Goal: Task Accomplishment & Management: Use online tool/utility

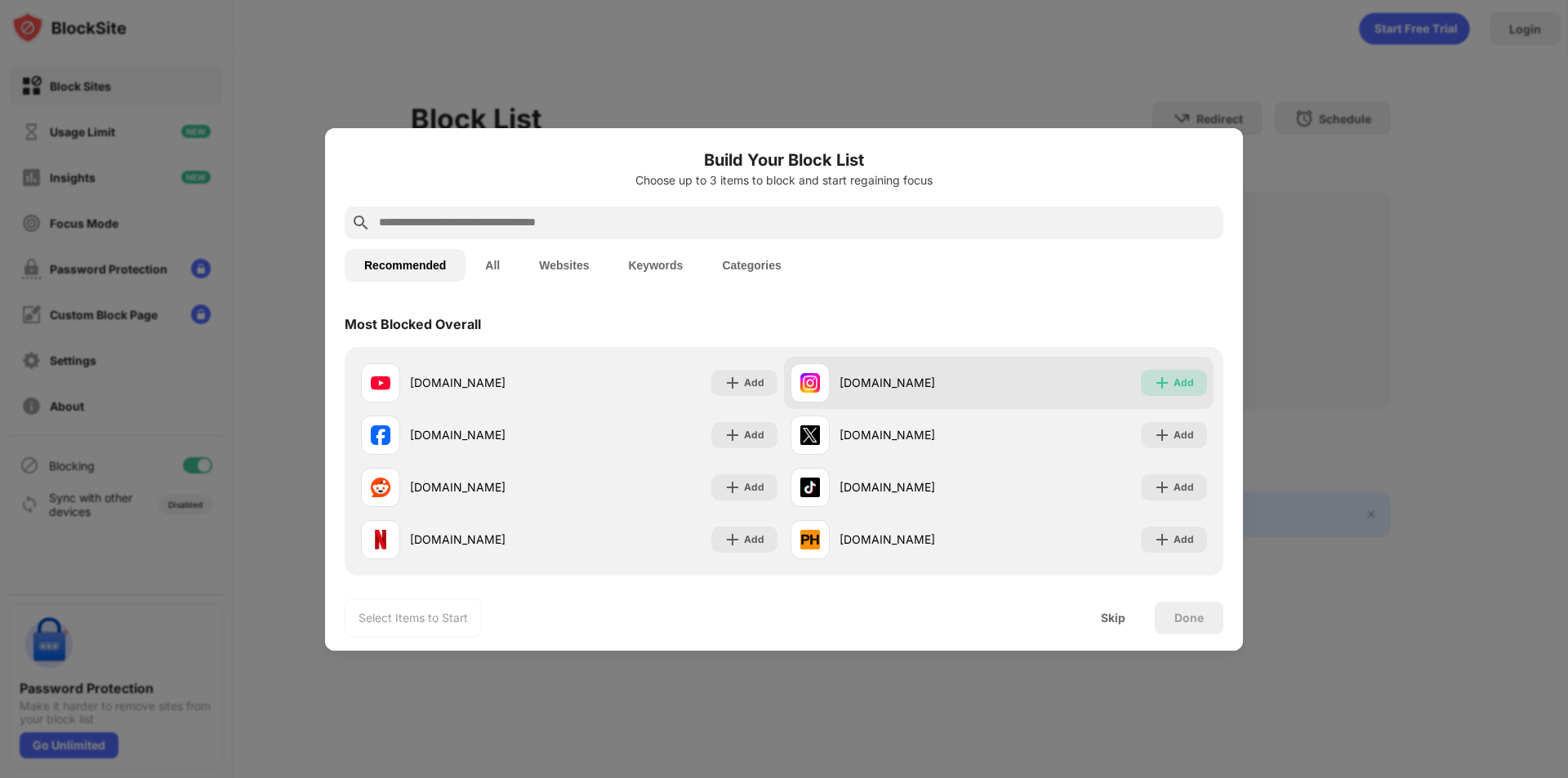
click at [1177, 375] on div "Add" at bounding box center [1183, 383] width 20 height 17
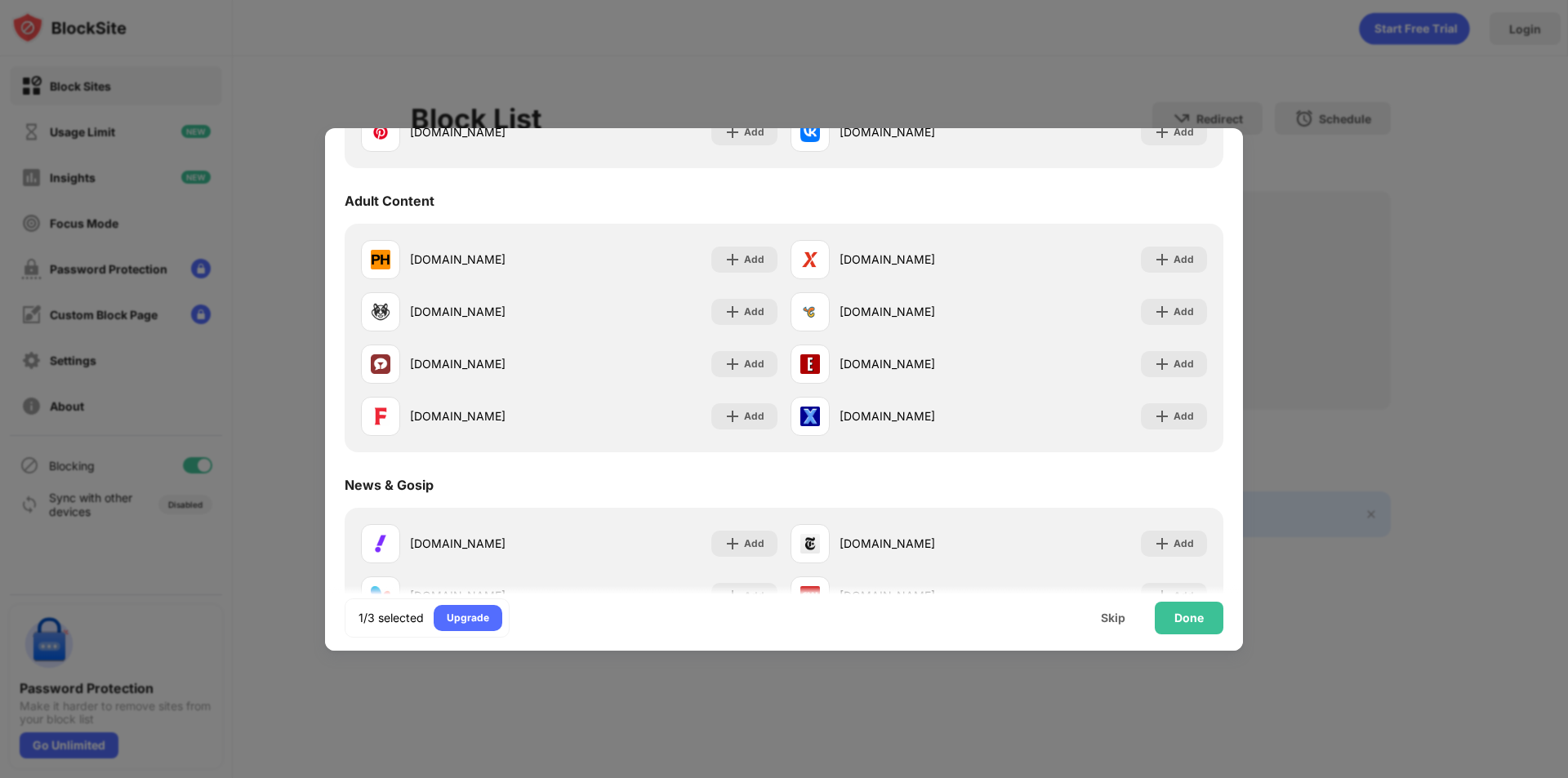
scroll to position [736, 0]
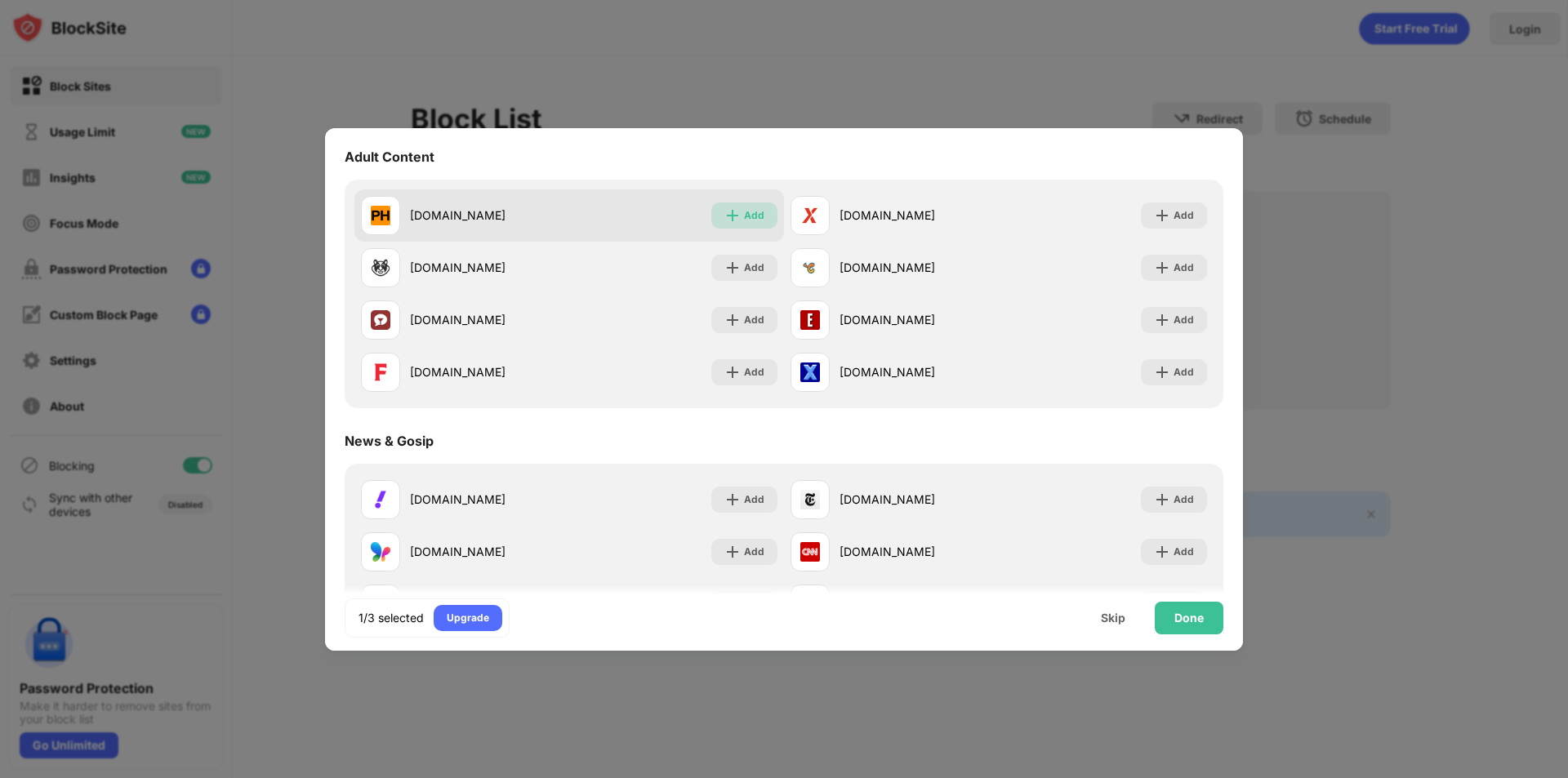
click at [732, 212] on img at bounding box center [732, 215] width 17 height 17
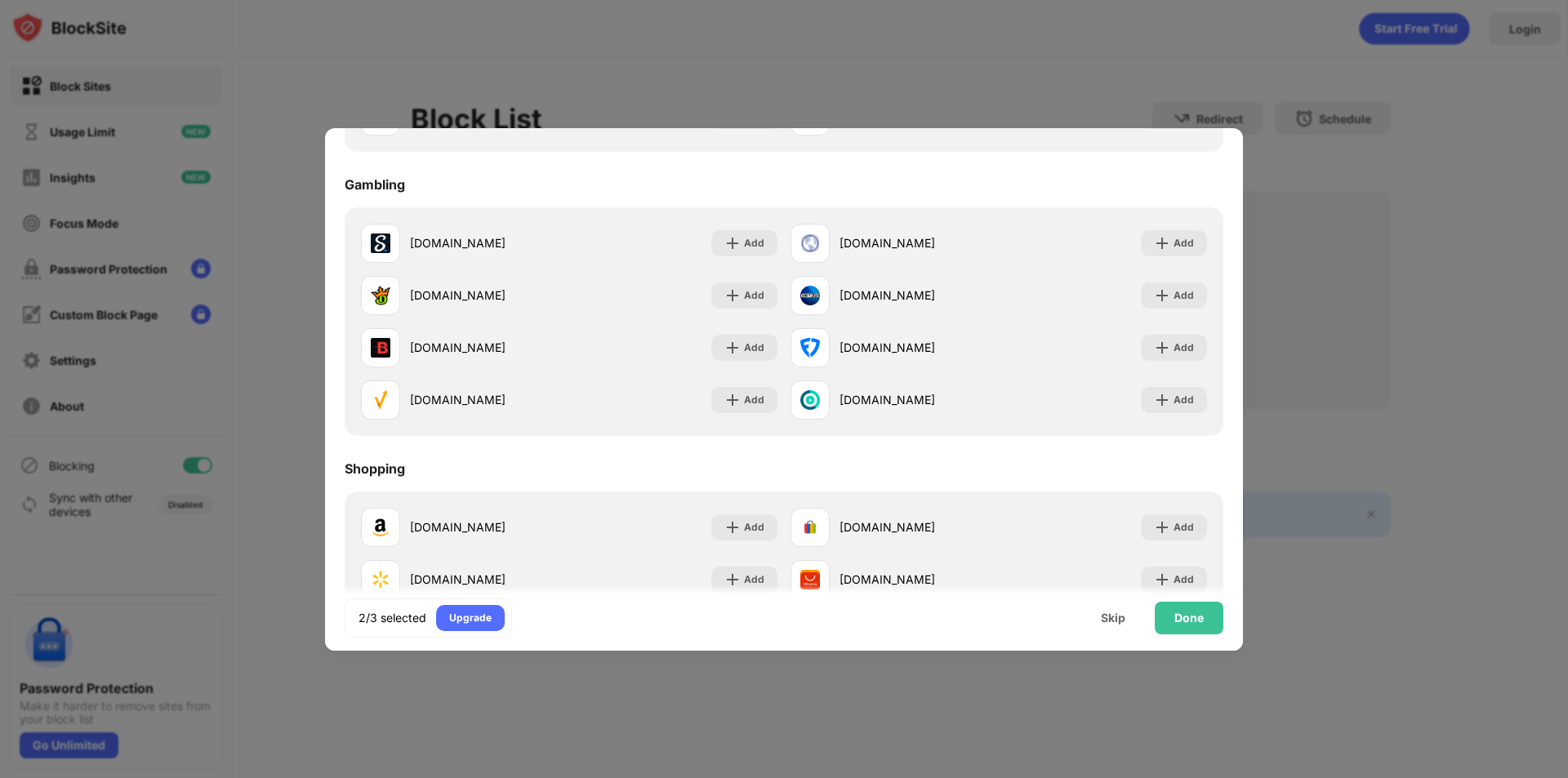
scroll to position [1710, 0]
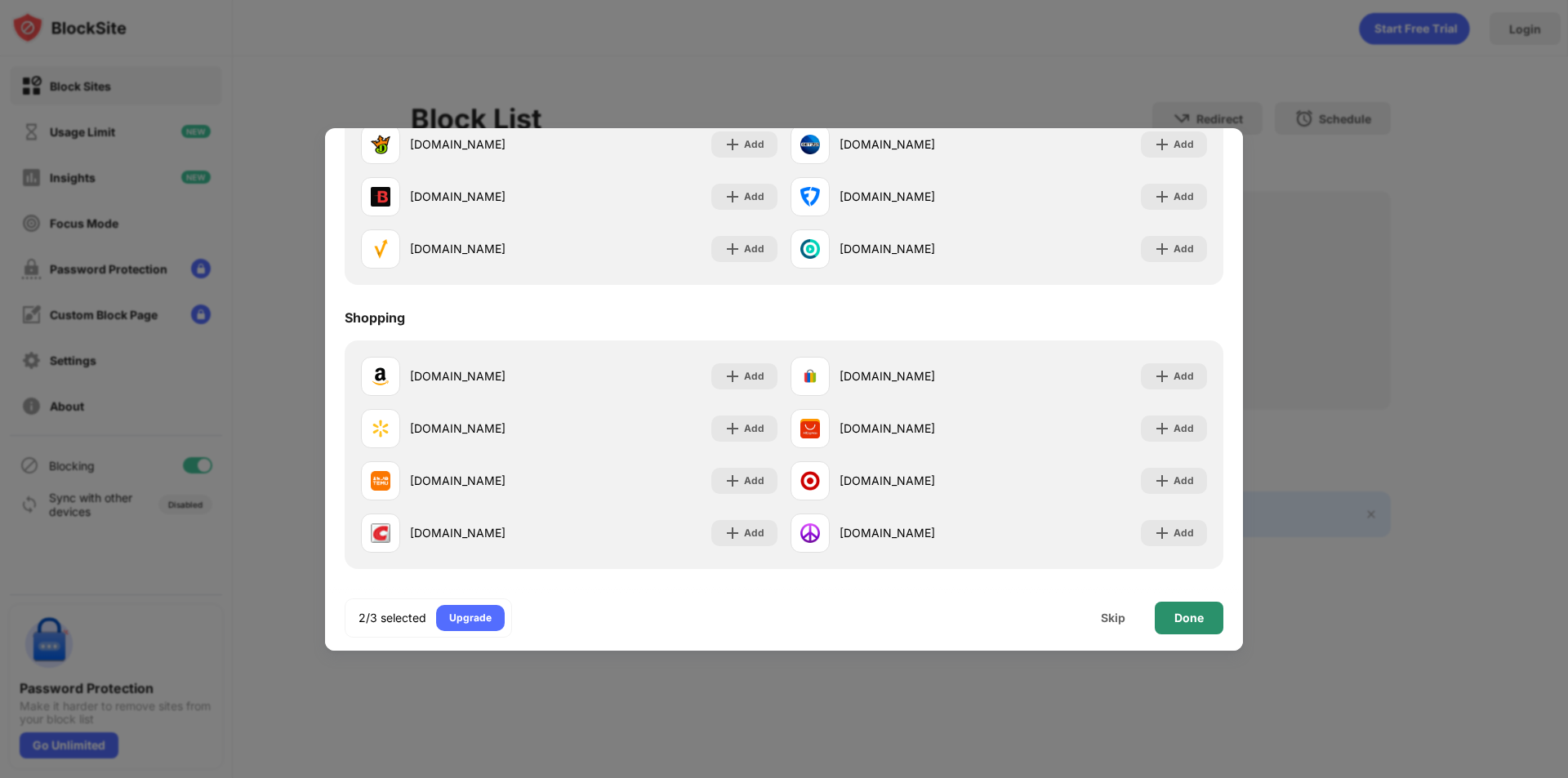
click at [1197, 628] on div "Done" at bounding box center [1189, 618] width 69 height 33
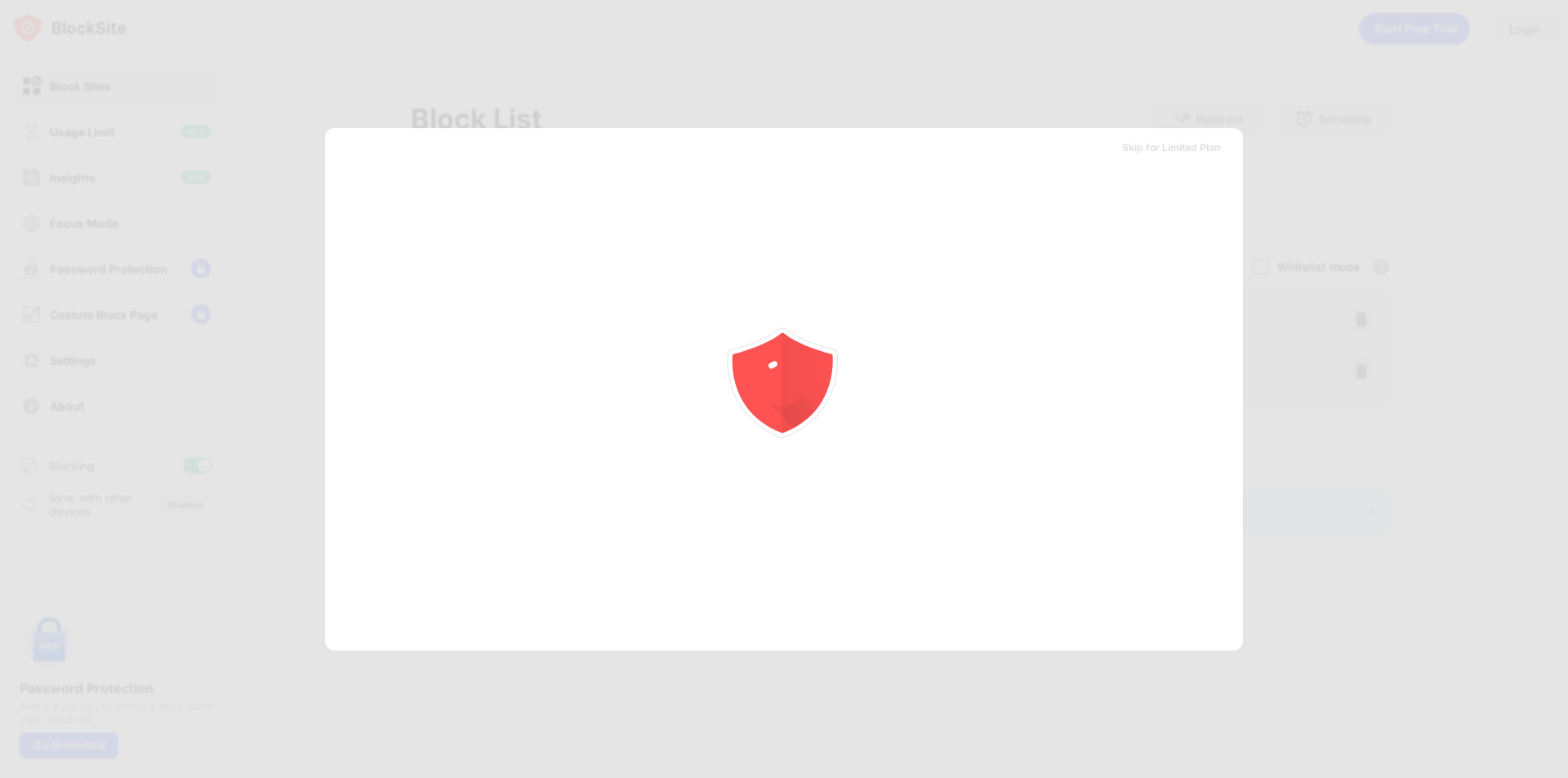
scroll to position [0, 0]
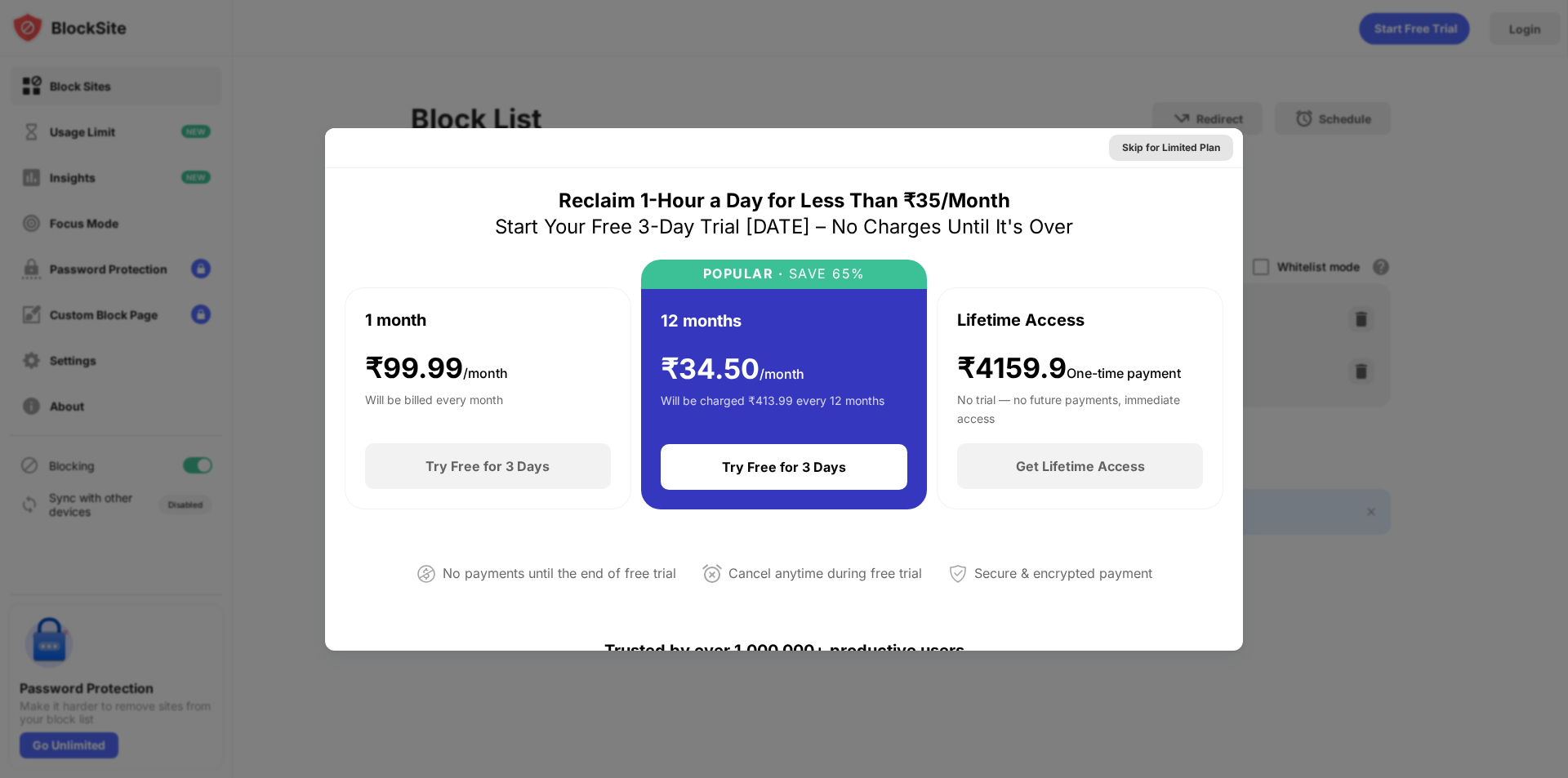
click at [1170, 144] on div "Skip for Limited Plan" at bounding box center [1170, 148] width 98 height 17
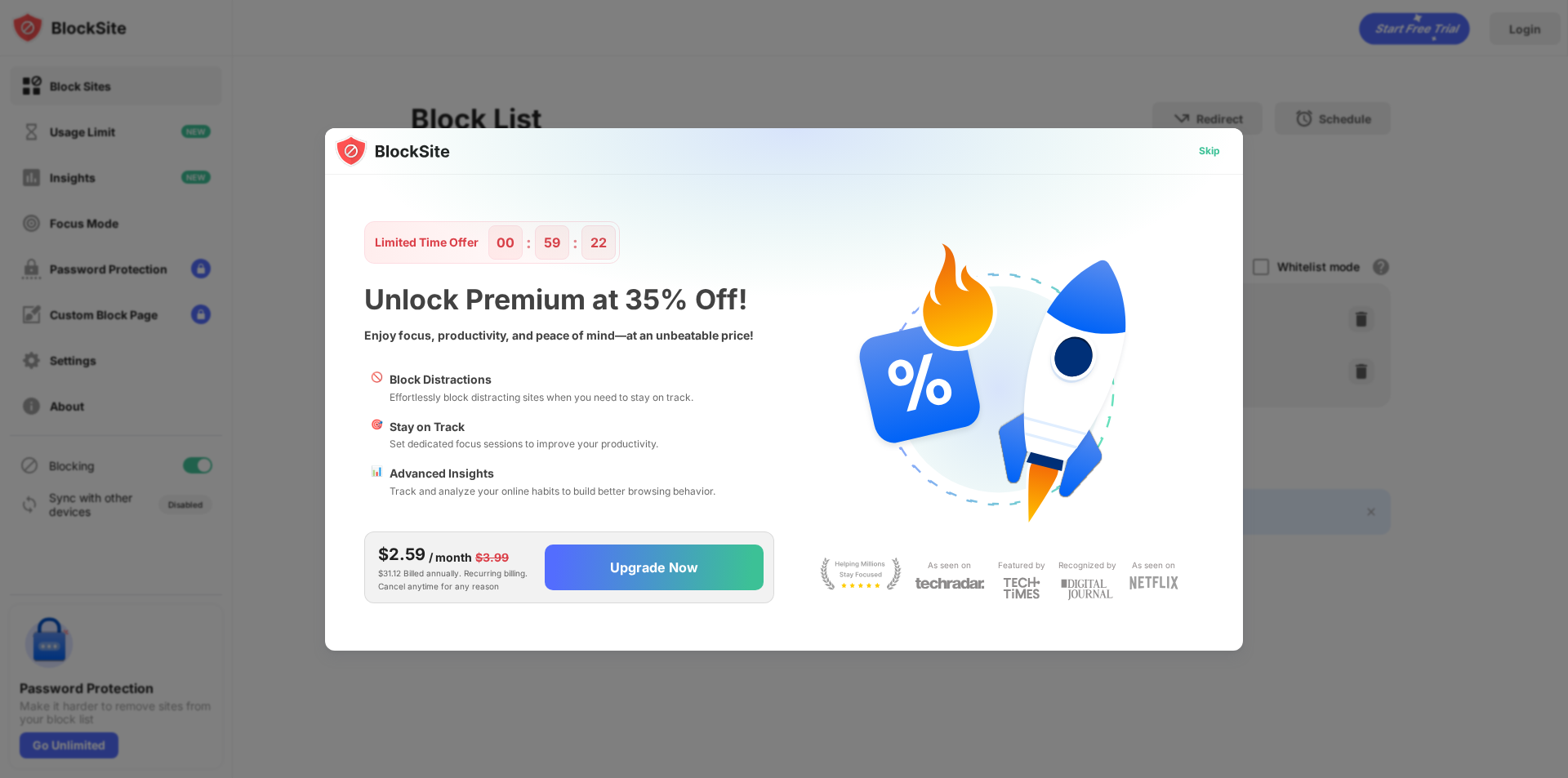
click at [1212, 151] on div "Skip" at bounding box center [1209, 151] width 21 height 17
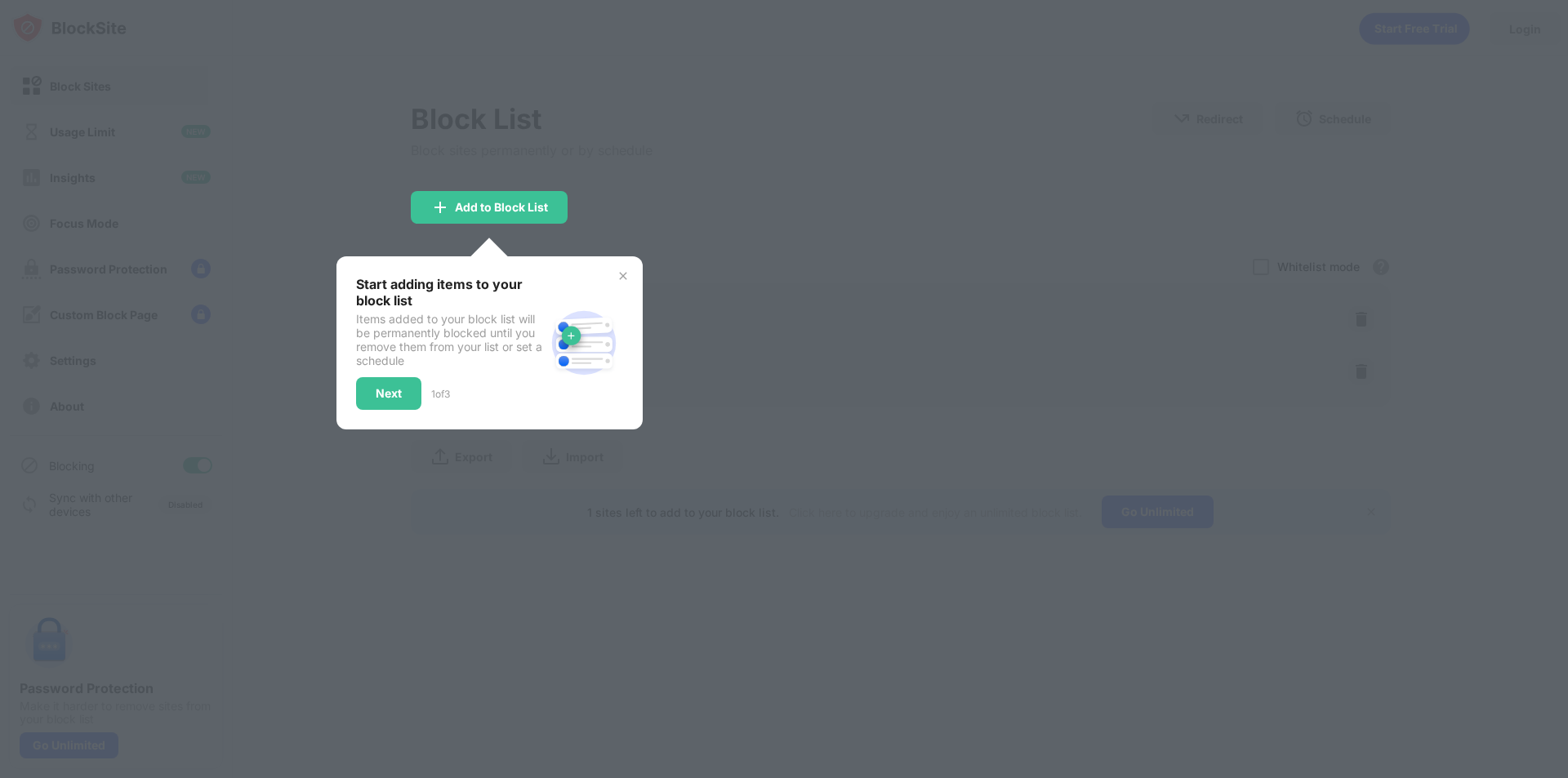
click at [507, 241] on div at bounding box center [784, 389] width 1568 height 778
click at [402, 415] on div "Start adding items to your block list Items added to your block list will be pe…" at bounding box center [490, 343] width 306 height 173
click at [405, 395] on div "Next" at bounding box center [388, 394] width 65 height 33
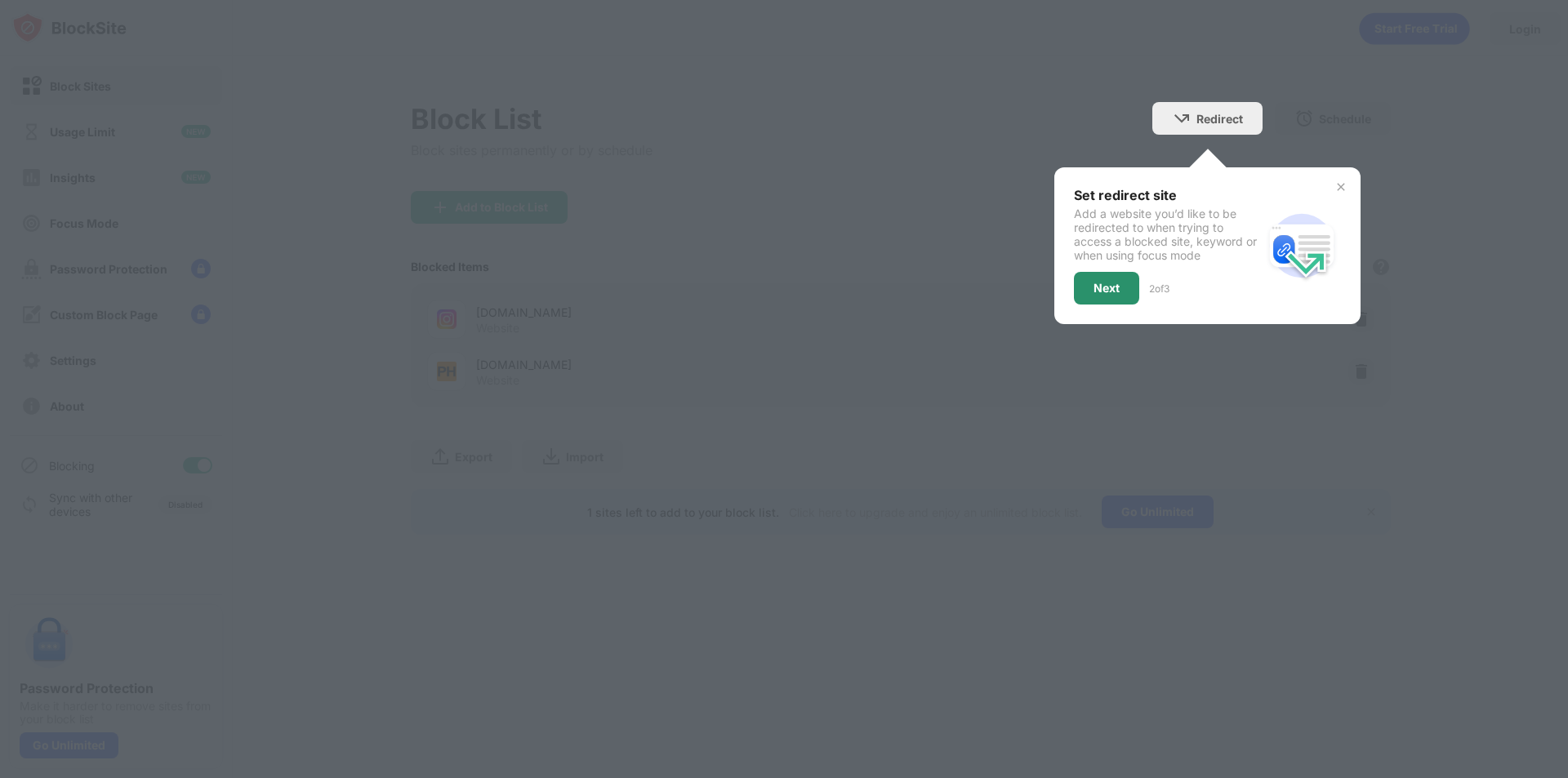
click at [1113, 282] on div "Next" at bounding box center [1106, 288] width 26 height 13
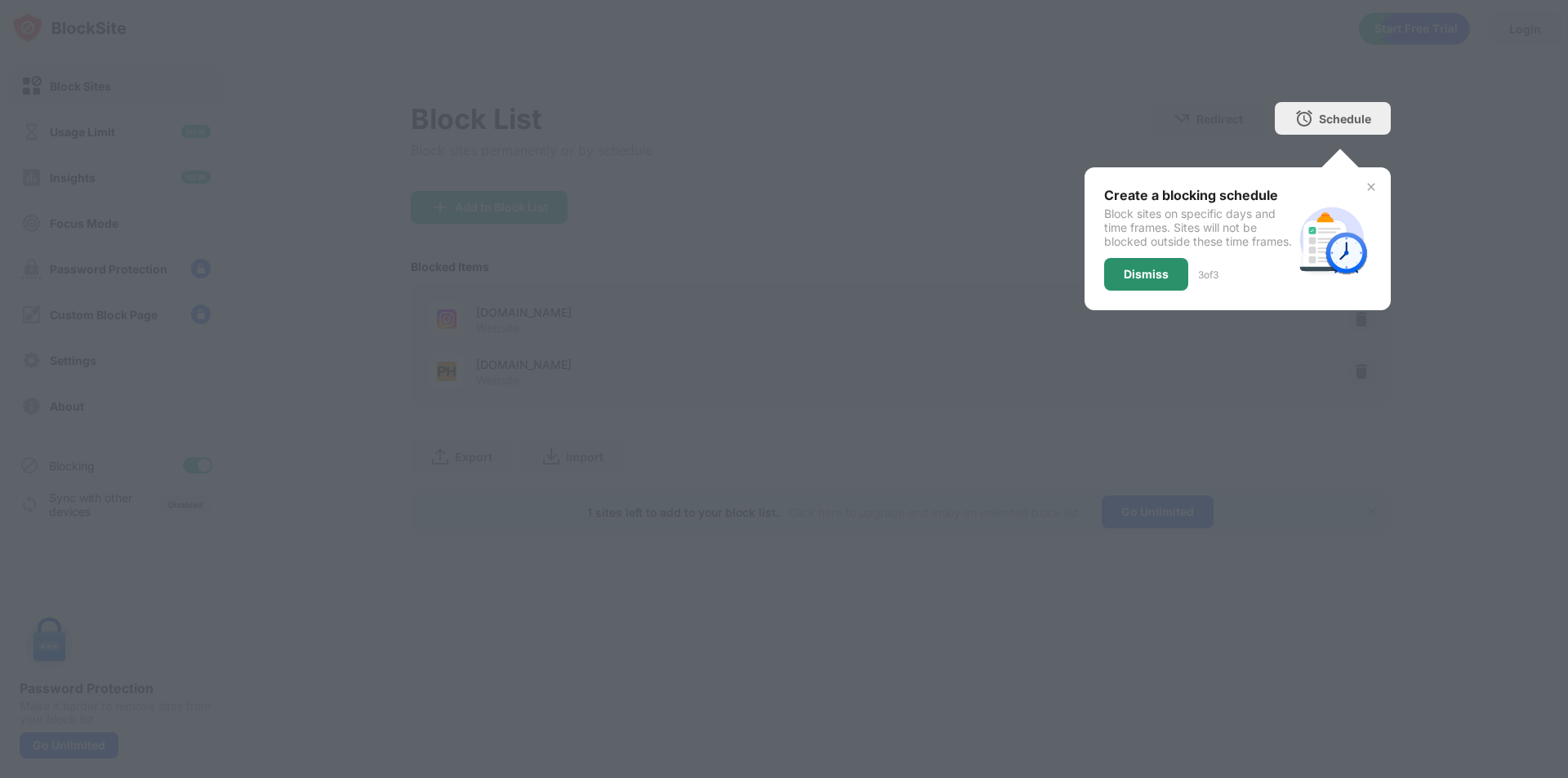
click at [1148, 280] on div "Dismiss" at bounding box center [1146, 274] width 84 height 33
